Goal: Task Accomplishment & Management: Manage account settings

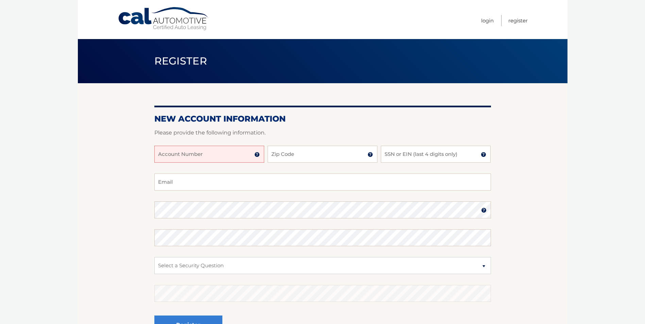
click at [243, 155] on input "Account Number" at bounding box center [209, 154] width 110 height 17
type input "44455951912"
click at [313, 153] on input "Zip Code" at bounding box center [322, 154] width 110 height 17
type input "10472"
click at [431, 157] on input "SSN or EIN (last 4 digits only)" at bounding box center [436, 154] width 110 height 17
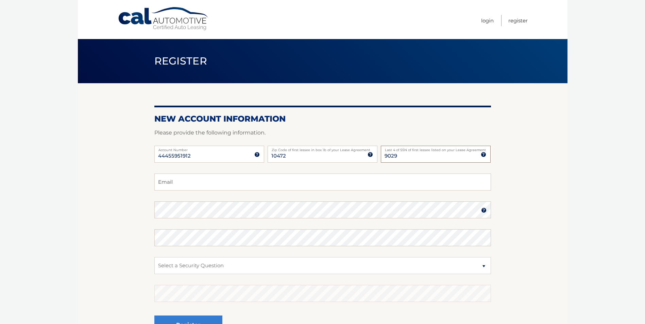
type input "9029"
click at [402, 174] on input "Email" at bounding box center [322, 182] width 336 height 17
click at [484, 155] on img at bounding box center [483, 154] width 5 height 5
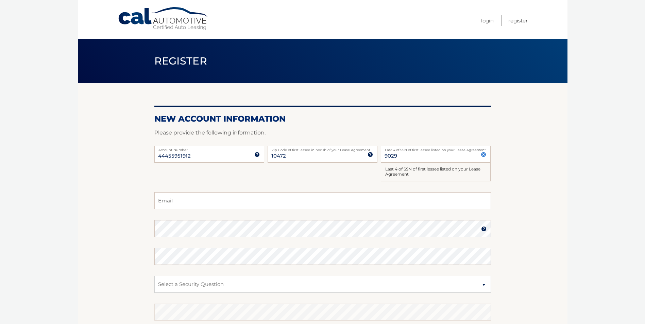
click at [424, 175] on div "Last 4 of SSN of first lessee listed on your Lease Agreement" at bounding box center [436, 172] width 110 height 19
click at [306, 173] on div "44455951912 Account Number 11 digit account number provided on your coupon book…" at bounding box center [322, 169] width 336 height 47
click at [483, 154] on img at bounding box center [483, 154] width 5 height 5
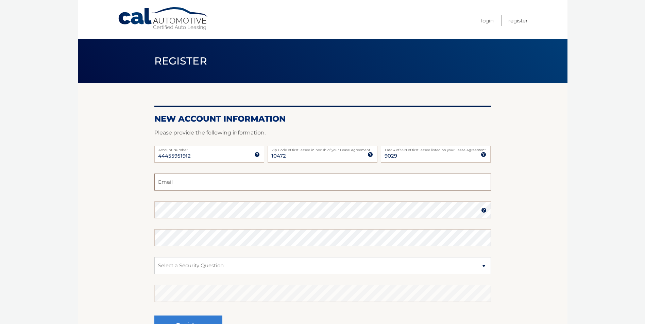
click at [184, 186] on input "Email" at bounding box center [322, 182] width 336 height 17
type input "pursu@netzero.com"
click at [482, 212] on img at bounding box center [483, 210] width 5 height 5
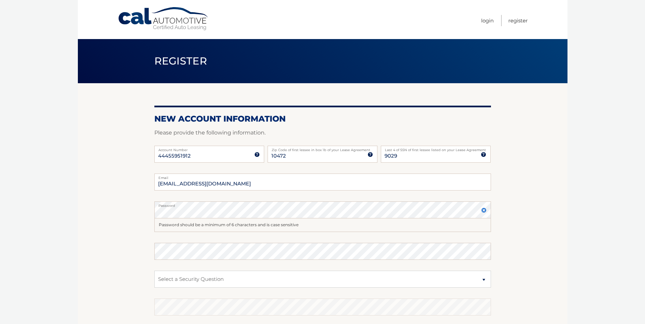
click at [178, 237] on fieldset "pursu@netzero.com Email Password Password should be a minimum of 6 characters a…" at bounding box center [322, 268] width 336 height 189
click at [238, 272] on select "Select a Security Question What was the name of your elementary school? What is…" at bounding box center [322, 279] width 336 height 17
click at [223, 281] on select "Select a Security Question What was the name of your elementary school? What is…" at bounding box center [322, 279] width 336 height 17
click at [201, 279] on select "Select a Security Question What was the name of your elementary school? What is…" at bounding box center [322, 279] width 336 height 17
click at [203, 279] on select "Select a Security Question What was the name of your elementary school? What is…" at bounding box center [322, 279] width 336 height 17
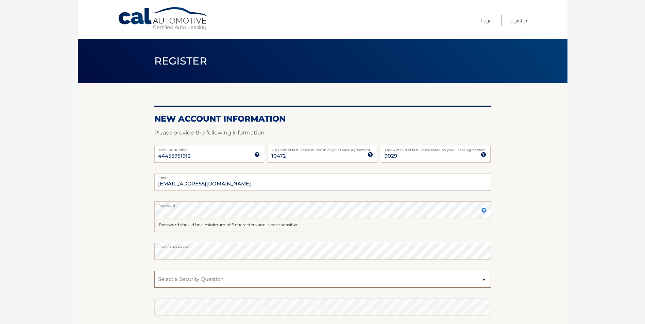
click at [199, 278] on select "Select a Security Question What was the name of your elementary school? What is…" at bounding box center [322, 279] width 336 height 17
select select "4"
click at [154, 271] on select "Select a Security Question What was the name of your elementary school? What is…" at bounding box center [322, 279] width 336 height 17
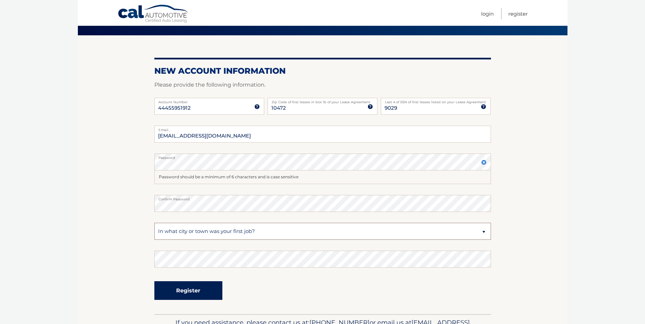
scroll to position [68, 0]
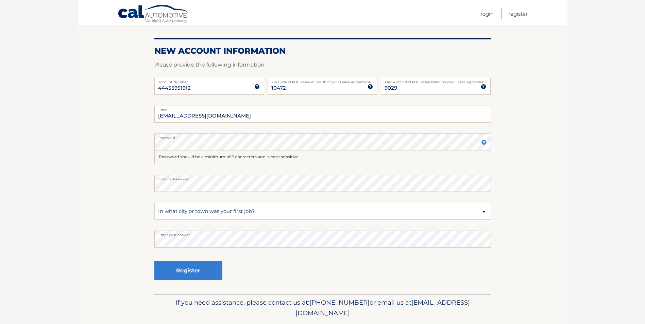
click at [258, 264] on div "Register" at bounding box center [322, 271] width 336 height 25
click at [204, 270] on button "Register" at bounding box center [188, 270] width 68 height 19
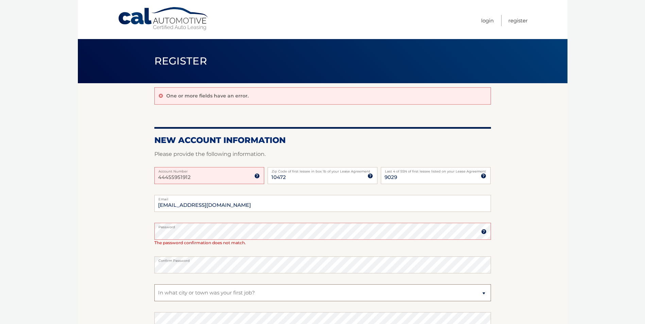
click at [186, 288] on select "Select a Security Question What was the name of your elementary school? What is…" at bounding box center [322, 292] width 336 height 17
click at [154, 284] on select "Select a Security Question What was the name of your elementary school? What is…" at bounding box center [322, 292] width 336 height 17
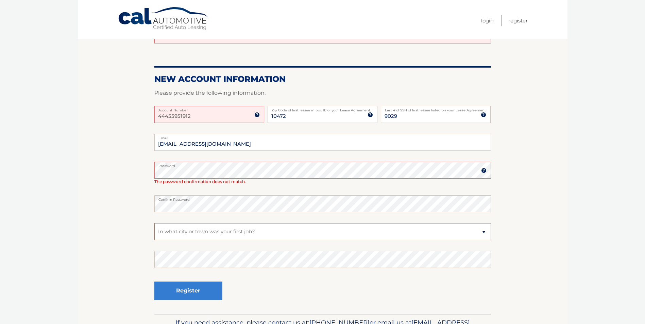
scroll to position [68, 0]
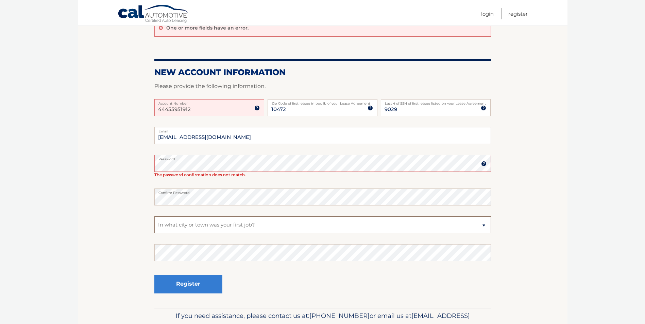
click at [221, 225] on select "Select a Security Question What was the name of your elementary school? What is…" at bounding box center [322, 225] width 336 height 17
click at [154, 217] on select "Select a Security Question What was the name of your elementary school? What is…" at bounding box center [322, 225] width 336 height 17
click at [201, 283] on button "Register" at bounding box center [188, 284] width 68 height 19
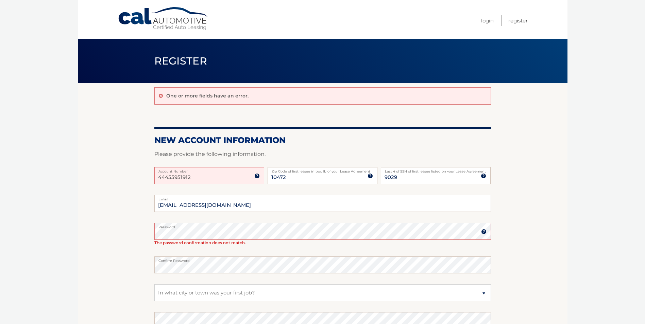
click at [172, 277] on fieldset "pursu@netzero.com Email Password Password should be a minimum of 6 characters a…" at bounding box center [322, 285] width 336 height 181
click at [448, 250] on fieldset "pursu@netzero.com Email Password Password should be a minimum of 6 characters a…" at bounding box center [322, 285] width 336 height 181
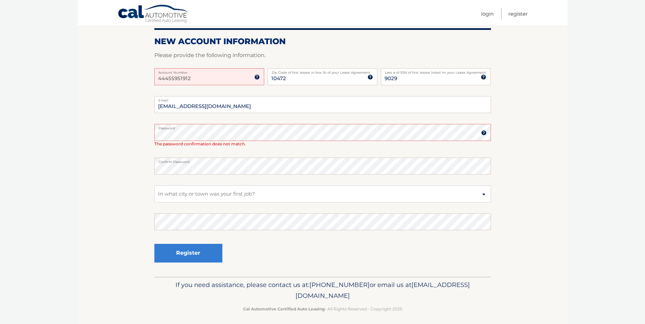
scroll to position [102, 0]
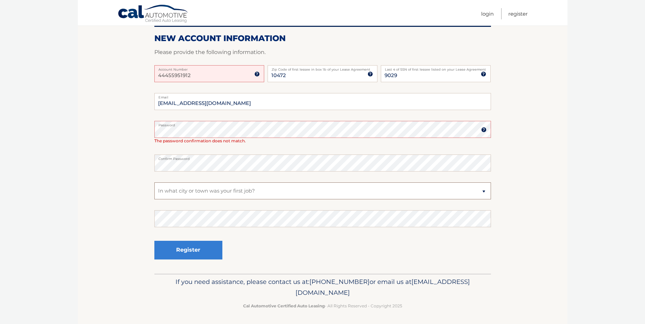
click at [203, 187] on select "Select a Security Question What was the name of your elementary school? What is…" at bounding box center [322, 191] width 336 height 17
click at [154, 183] on select "Select a Security Question What was the name of your elementary school? What is…" at bounding box center [322, 191] width 336 height 17
click at [182, 253] on button "Register" at bounding box center [188, 250] width 68 height 19
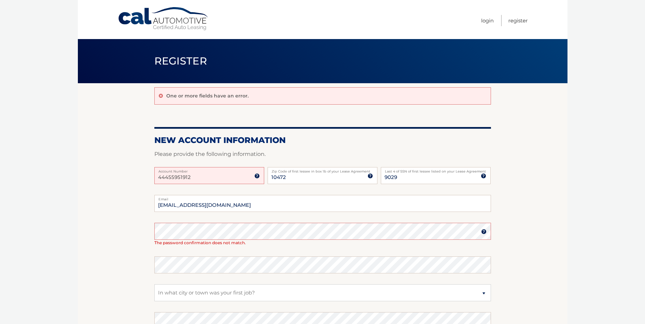
scroll to position [34, 0]
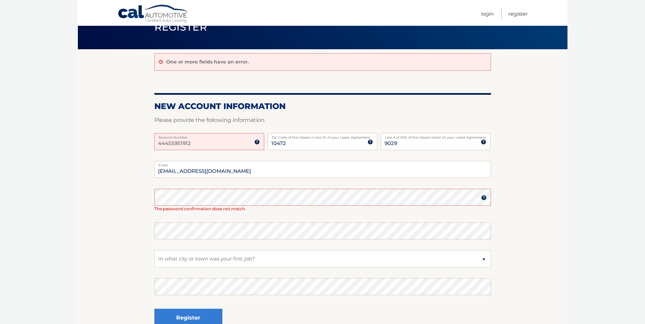
click at [483, 198] on img at bounding box center [483, 197] width 5 height 5
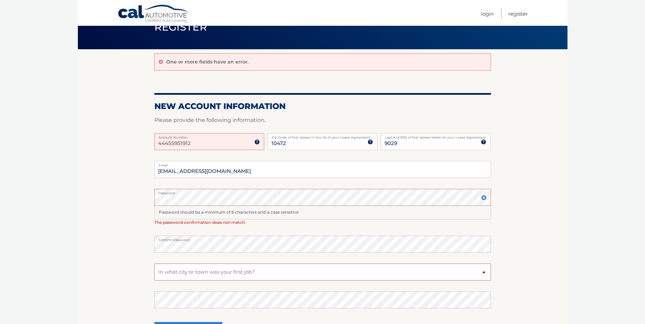
click at [217, 276] on select "Select a Security Question What was the name of your elementary school? What is…" at bounding box center [322, 272] width 336 height 17
click at [154, 264] on select "Select a Security Question What was the name of your elementary school? What is…" at bounding box center [322, 272] width 336 height 17
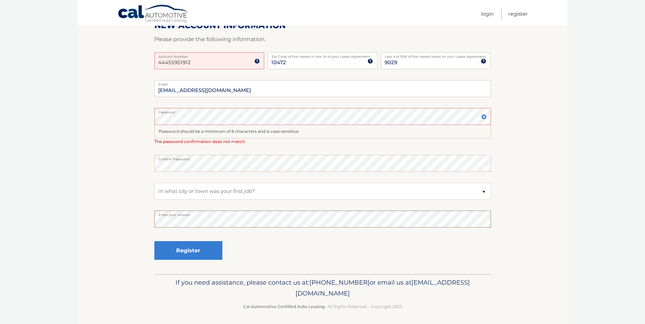
scroll to position [117, 0]
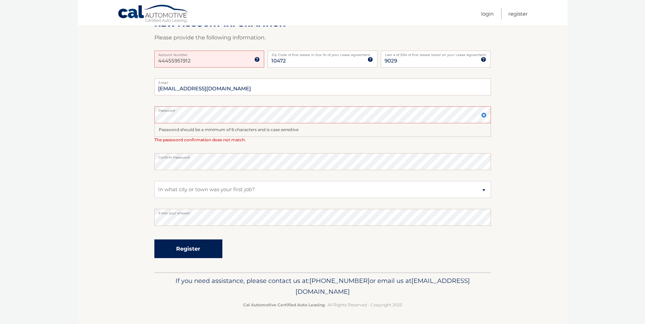
click at [184, 247] on button "Register" at bounding box center [188, 249] width 68 height 19
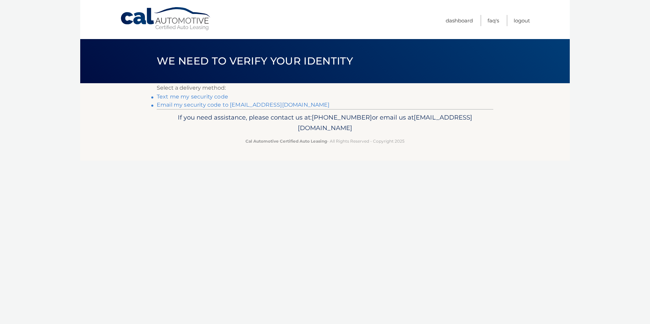
click at [184, 247] on div "Cal Automotive Menu Dashboard FAQ's Logout ×" at bounding box center [324, 162] width 489 height 324
click at [187, 98] on link "Text me my security code" at bounding box center [192, 96] width 71 height 6
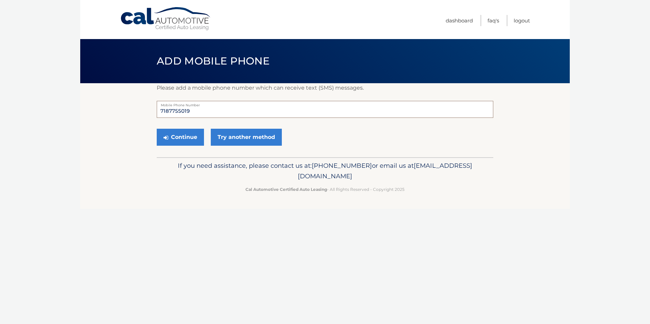
drag, startPoint x: 190, startPoint y: 110, endPoint x: 159, endPoint y: 115, distance: 31.2
click at [159, 115] on input "7187755019" at bounding box center [325, 109] width 336 height 17
type input "9173063008"
click at [188, 135] on button "Continue" at bounding box center [180, 137] width 47 height 17
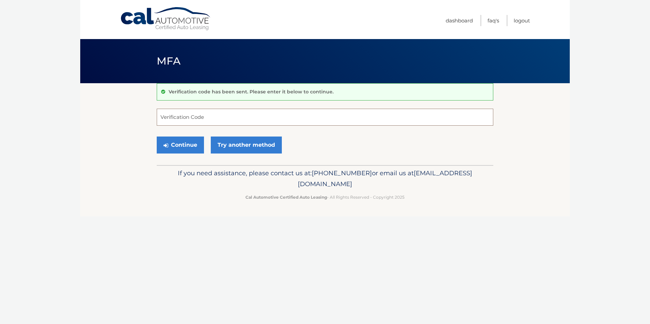
click at [202, 115] on input "Verification Code" at bounding box center [325, 117] width 336 height 17
type input "975452"
click at [192, 145] on button "Continue" at bounding box center [180, 145] width 47 height 17
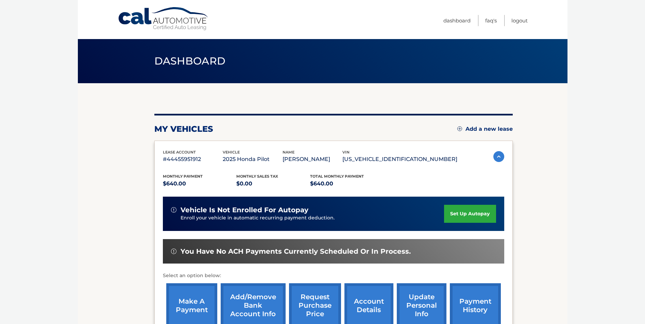
click at [470, 223] on link "set up autopay" at bounding box center [470, 214] width 52 height 18
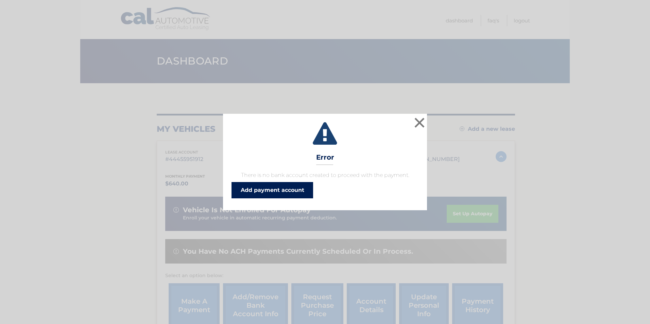
click at [274, 191] on link "Add payment account" at bounding box center [272, 190] width 82 height 16
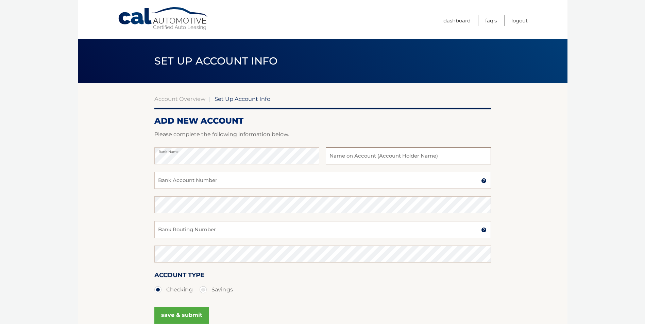
click at [345, 158] on input "text" at bounding box center [408, 156] width 165 height 17
type input "p"
type input "[PERSON_NAME] Motiertam"
click at [191, 183] on input "Bank Account Number" at bounding box center [322, 180] width 336 height 17
type input "784043232"
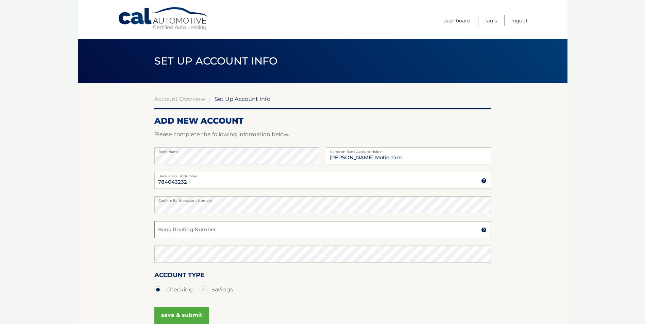
click at [179, 228] on input "Bank Routing Number" at bounding box center [322, 229] width 336 height 17
type input "0021000021"
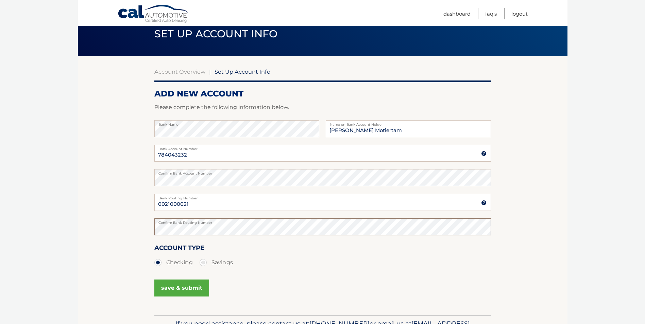
scroll to position [68, 0]
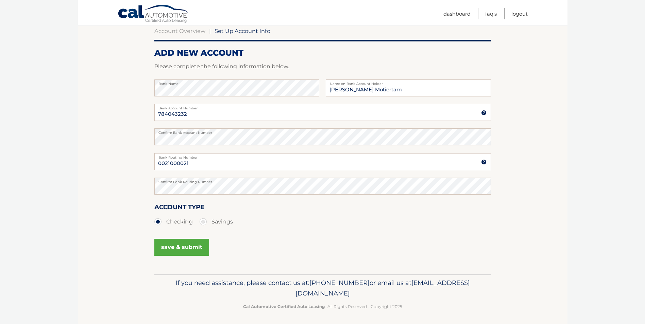
click at [158, 223] on label "Checking" at bounding box center [173, 222] width 38 height 14
click at [158, 223] on input "Checking" at bounding box center [160, 220] width 7 height 11
click at [177, 247] on button "save & submit" at bounding box center [181, 247] width 55 height 17
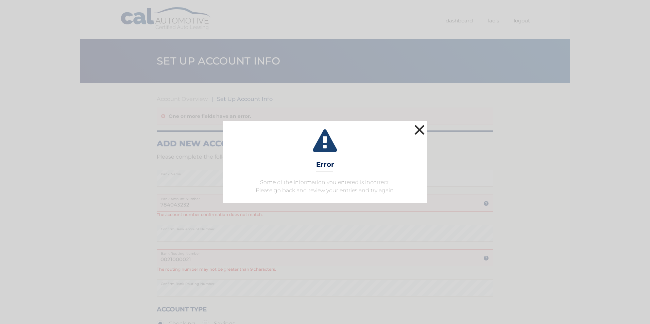
click at [418, 129] on button "×" at bounding box center [420, 130] width 14 height 14
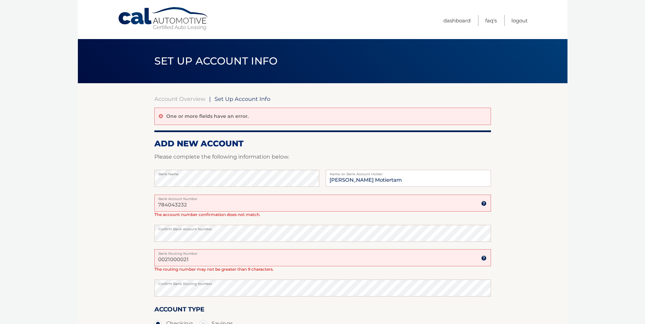
click at [194, 204] on input "784043232" at bounding box center [322, 203] width 336 height 17
click at [183, 208] on input "784043232" at bounding box center [322, 203] width 336 height 17
click at [183, 204] on input "7840432342" at bounding box center [322, 203] width 336 height 17
type input "784043242"
click at [183, 259] on input "0021000021" at bounding box center [322, 257] width 336 height 17
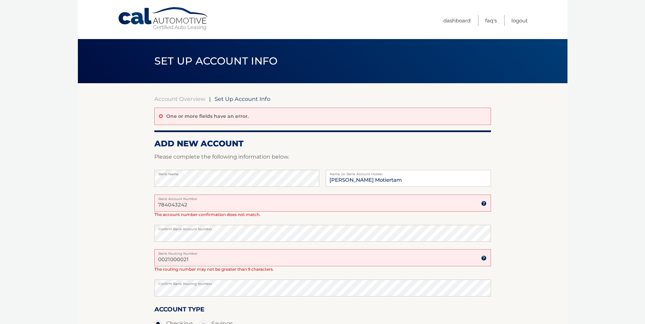
click at [183, 259] on input "0021000021" at bounding box center [322, 257] width 336 height 17
click at [182, 259] on input "0021000021" at bounding box center [322, 257] width 336 height 17
click at [181, 259] on input "0021000021" at bounding box center [322, 257] width 336 height 17
drag, startPoint x: 360, startPoint y: 277, endPoint x: 277, endPoint y: 280, distance: 83.3
click at [359, 278] on div "002100021 Bank Routing Number A 9-digit number at the lower left corner of a ch…" at bounding box center [322, 264] width 336 height 30
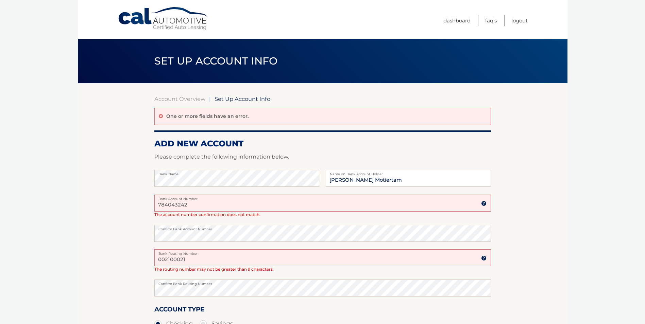
click at [178, 258] on input "002100021" at bounding box center [322, 257] width 336 height 17
drag, startPoint x: 162, startPoint y: 261, endPoint x: 158, endPoint y: 261, distance: 4.4
click at [158, 261] on input "0021000021" at bounding box center [322, 257] width 336 height 17
type input "021000021"
click at [145, 292] on section "Account Overview | Set Up Account Info One or more fields have an error. ADD NE…" at bounding box center [322, 229] width 489 height 293
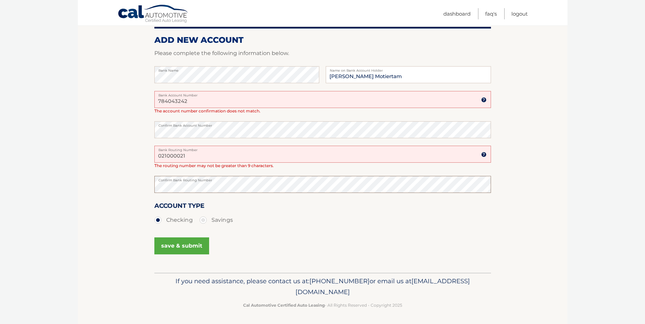
scroll to position [104, 0]
click at [175, 248] on button "save & submit" at bounding box center [181, 245] width 55 height 17
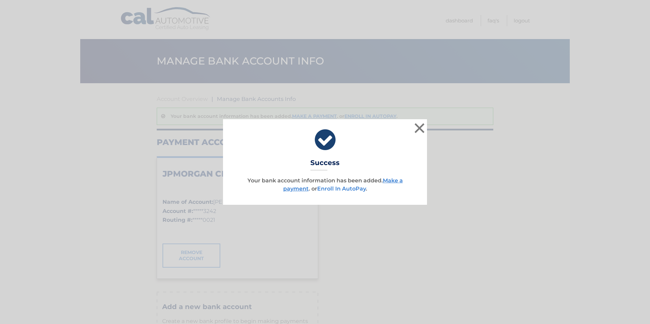
click at [340, 190] on link "Enroll In AutoPay" at bounding box center [341, 189] width 49 height 6
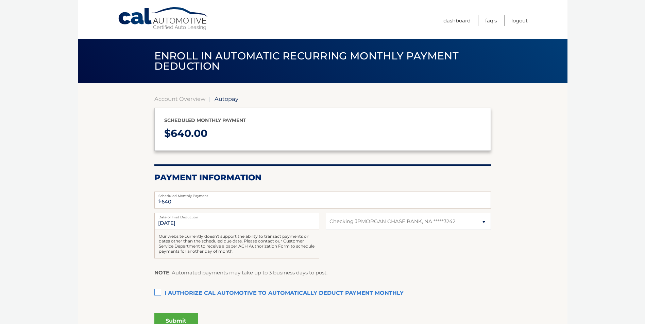
select select "MzdkYTBlYmEtOWZkMy00ZmI0LWJhZmEtNDU2ZWVkZWIxNjJm"
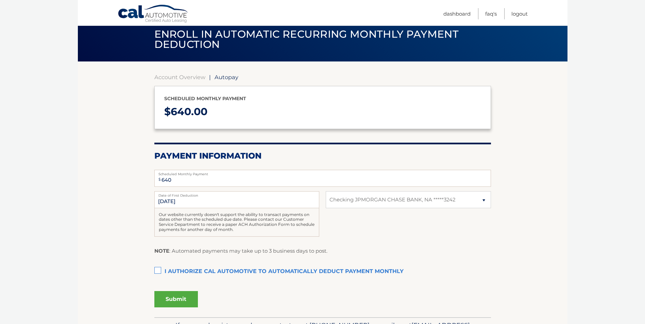
scroll to position [34, 0]
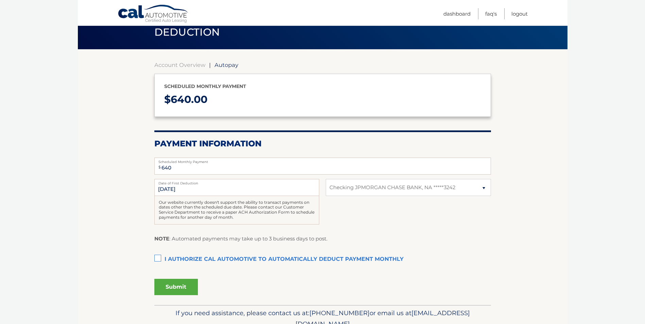
click at [159, 259] on label "I authorize cal automotive to automatically deduct payment monthly This checkbo…" at bounding box center [322, 260] width 336 height 14
click at [0, 0] on input "I authorize cal automotive to automatically deduct payment monthly This checkbo…" at bounding box center [0, 0] width 0 height 0
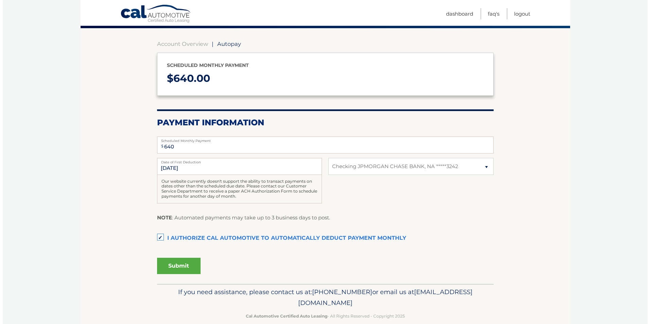
scroll to position [66, 0]
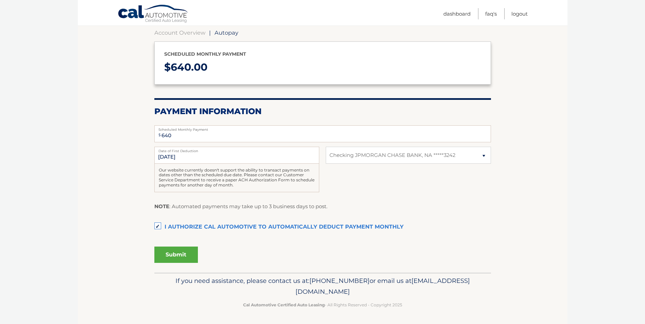
click at [171, 257] on button "Submit" at bounding box center [176, 255] width 44 height 16
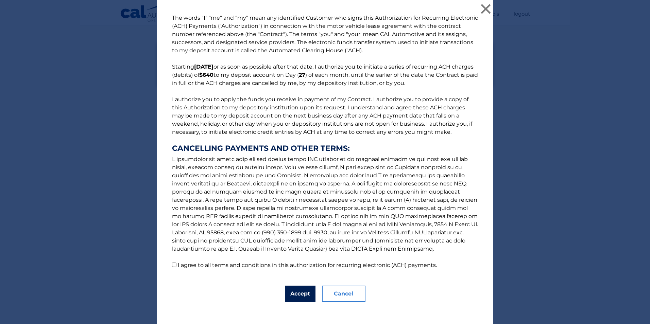
click at [301, 298] on button "Accept" at bounding box center [300, 294] width 31 height 16
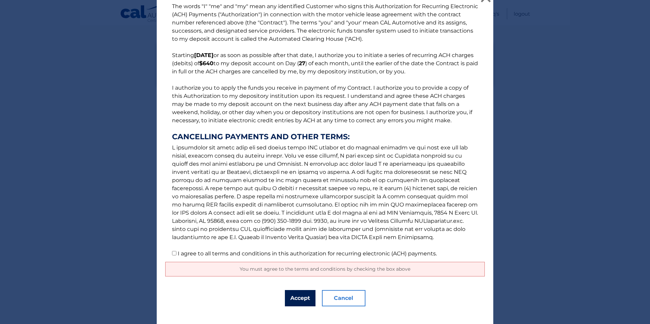
scroll to position [21, 0]
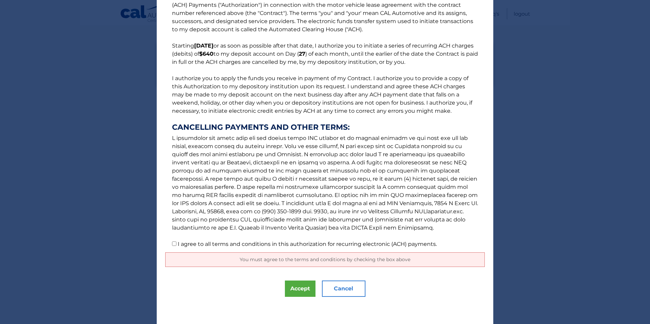
click at [172, 243] on input "I agree to all terms and conditions in this authorization for recurring electro…" at bounding box center [174, 244] width 4 height 4
checkbox input "true"
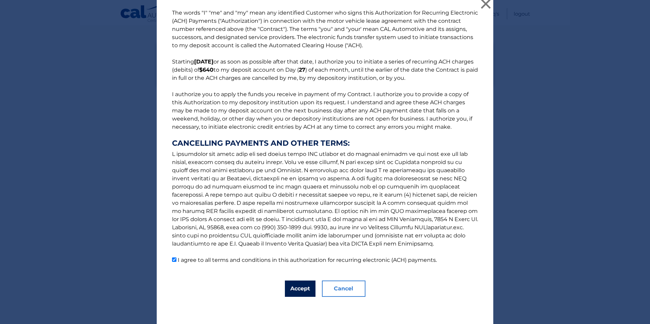
click at [303, 287] on button "Accept" at bounding box center [300, 289] width 31 height 16
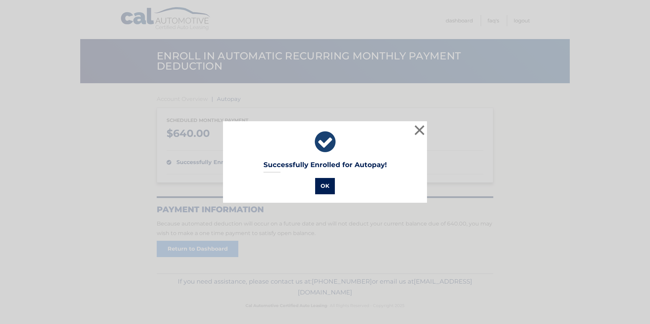
click at [326, 189] on button "OK" at bounding box center [325, 186] width 20 height 16
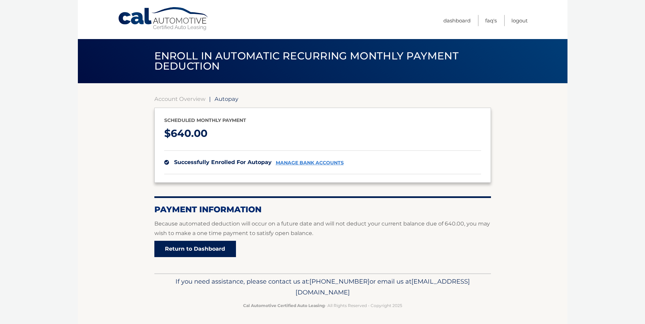
click at [196, 253] on link "Return to Dashboard" at bounding box center [195, 249] width 82 height 16
